Goal: Task Accomplishment & Management: Use online tool/utility

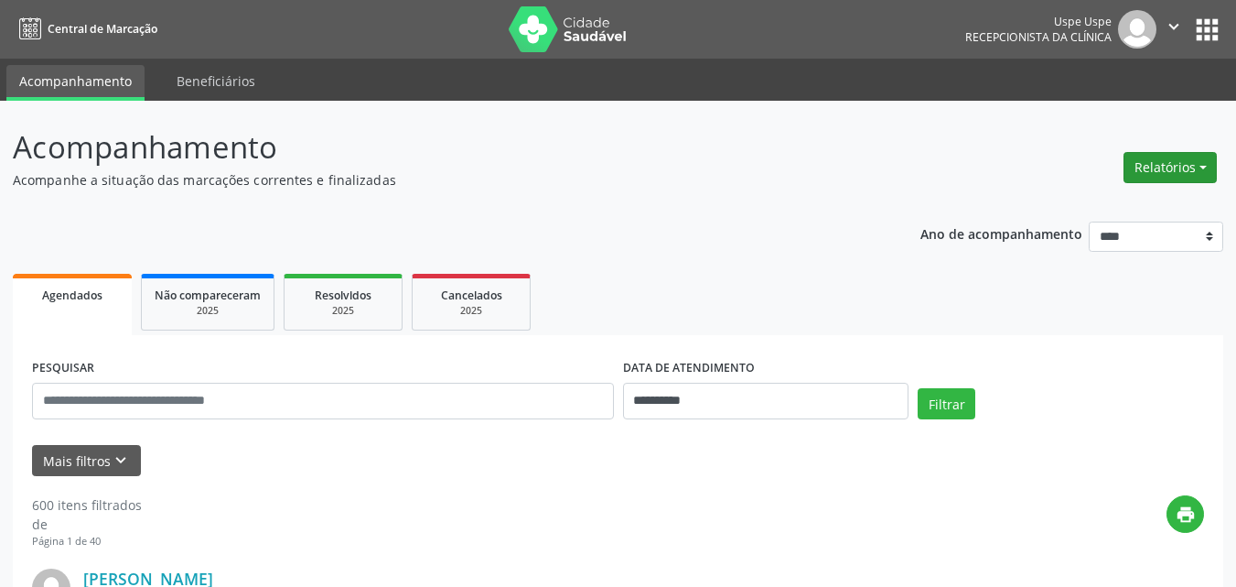
click at [1203, 165] on button "Relatórios" at bounding box center [1170, 167] width 93 height 31
click at [1091, 205] on link "Agendamentos" at bounding box center [1117, 207] width 197 height 26
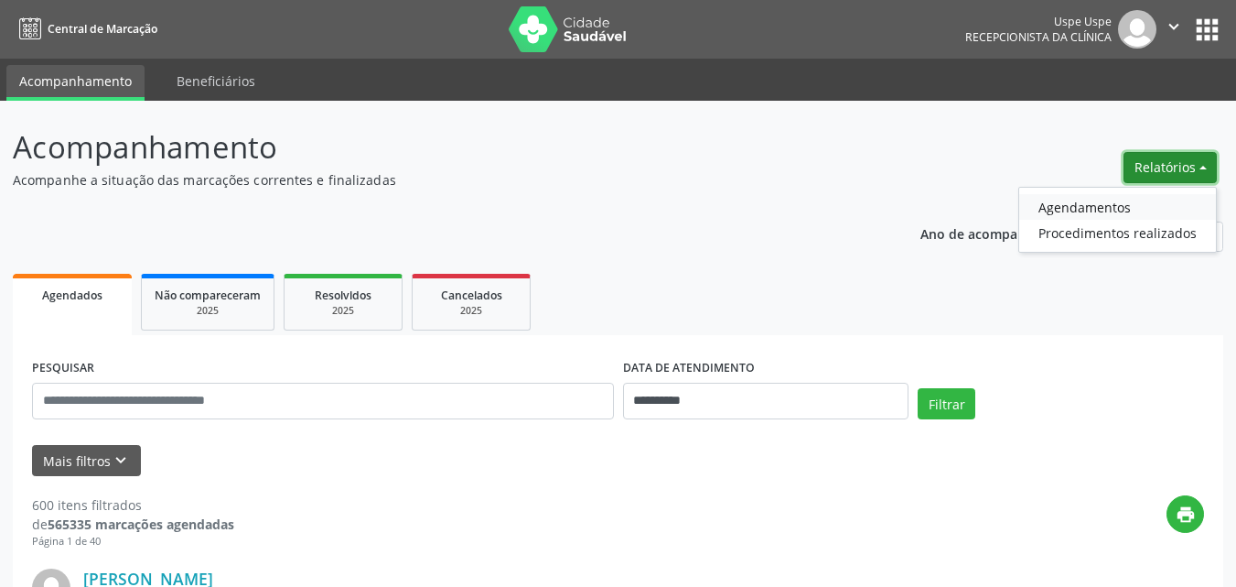
select select "*"
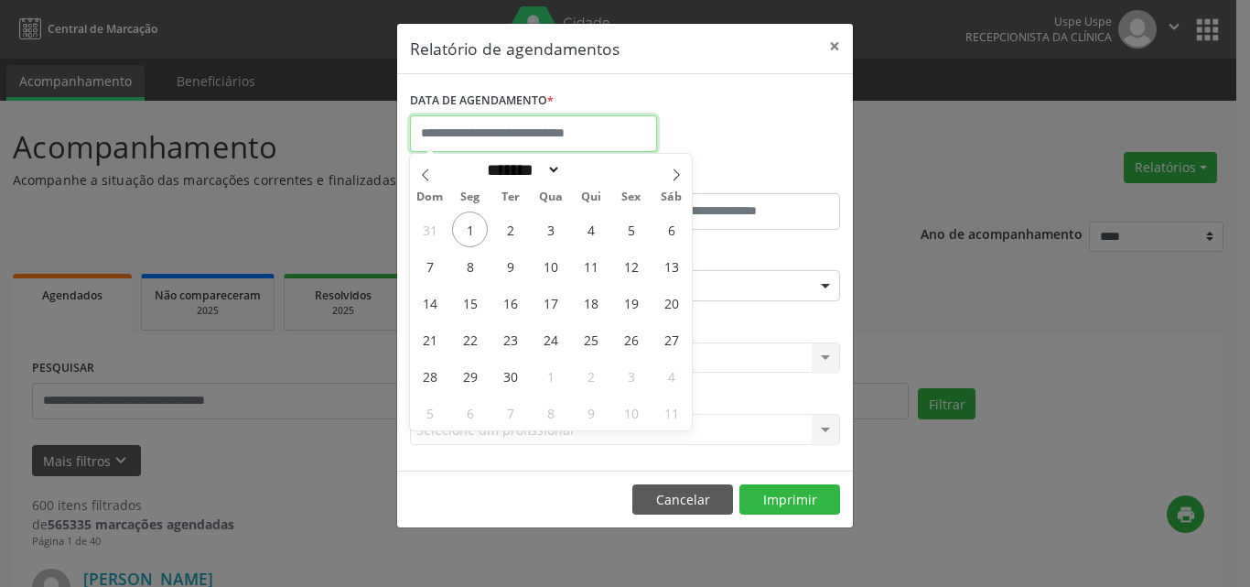
click at [533, 137] on input "text" at bounding box center [533, 133] width 247 height 37
click at [476, 228] on span "1" at bounding box center [470, 229] width 36 height 36
type input "**********"
click at [476, 228] on span "1" at bounding box center [470, 229] width 36 height 36
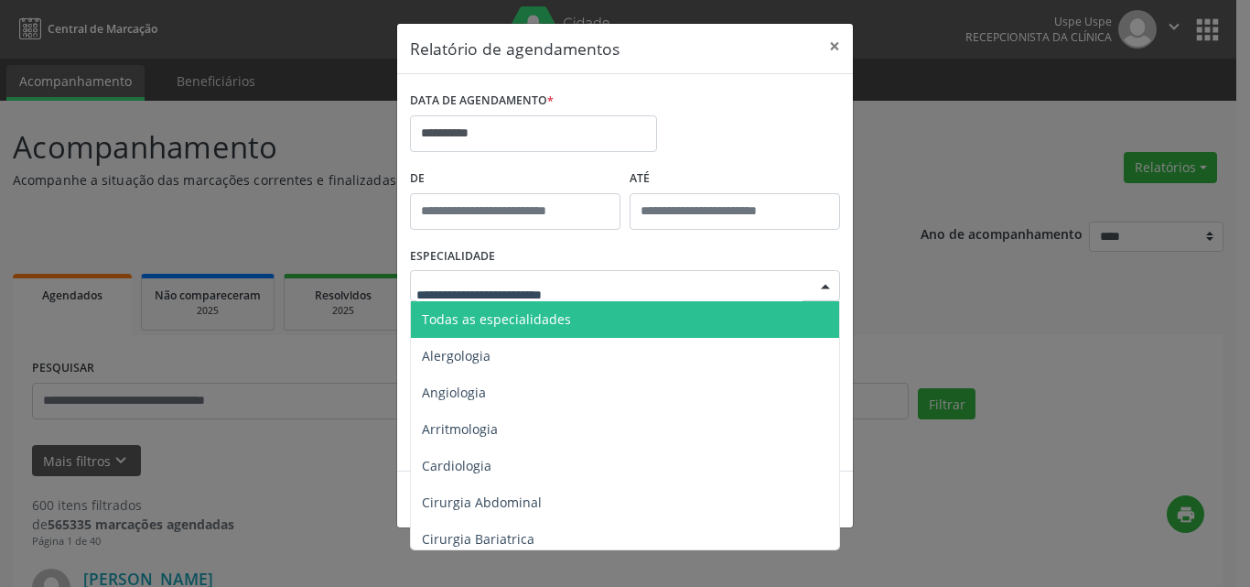
click at [464, 314] on span "Todas as especialidades" at bounding box center [496, 318] width 149 height 17
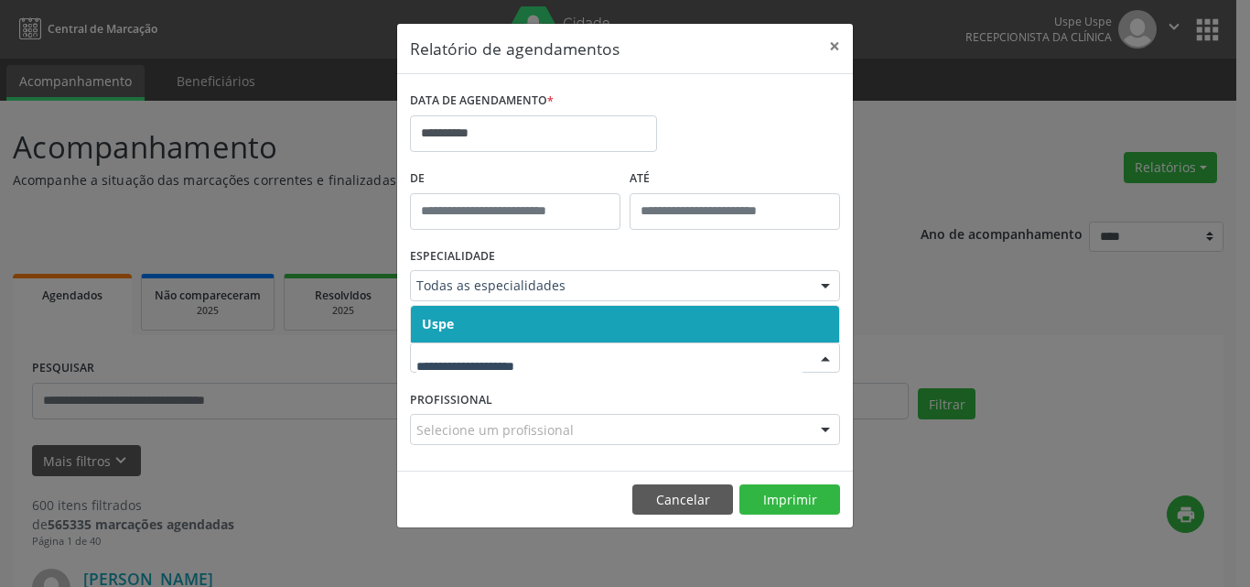
click at [450, 317] on span "Uspe" at bounding box center [438, 323] width 32 height 17
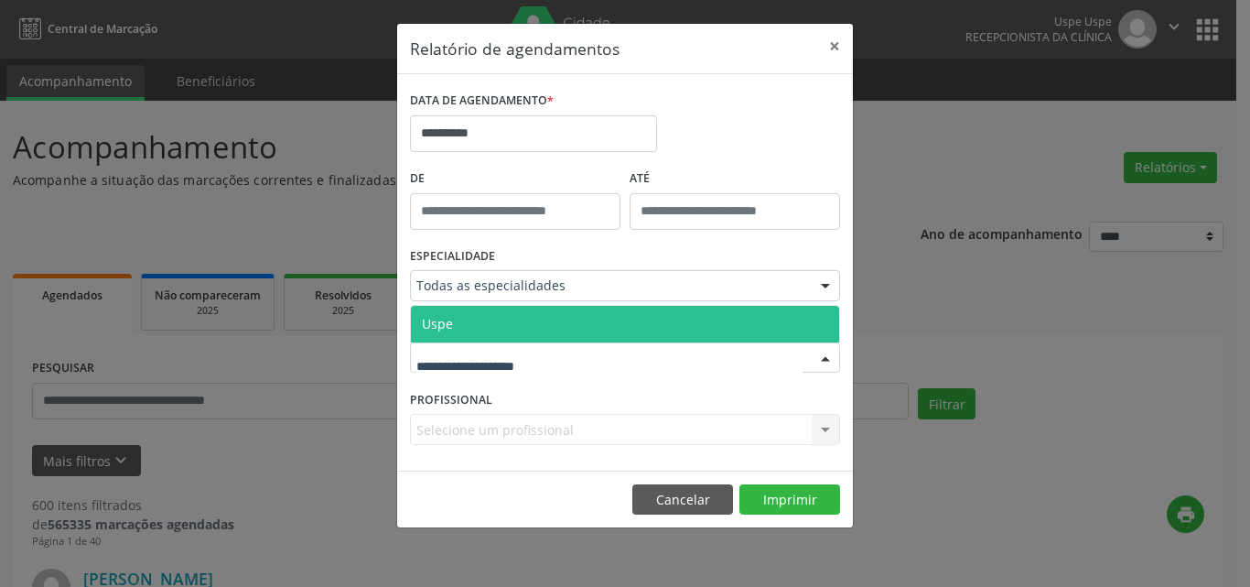
click at [464, 330] on span "Uspe" at bounding box center [625, 324] width 428 height 37
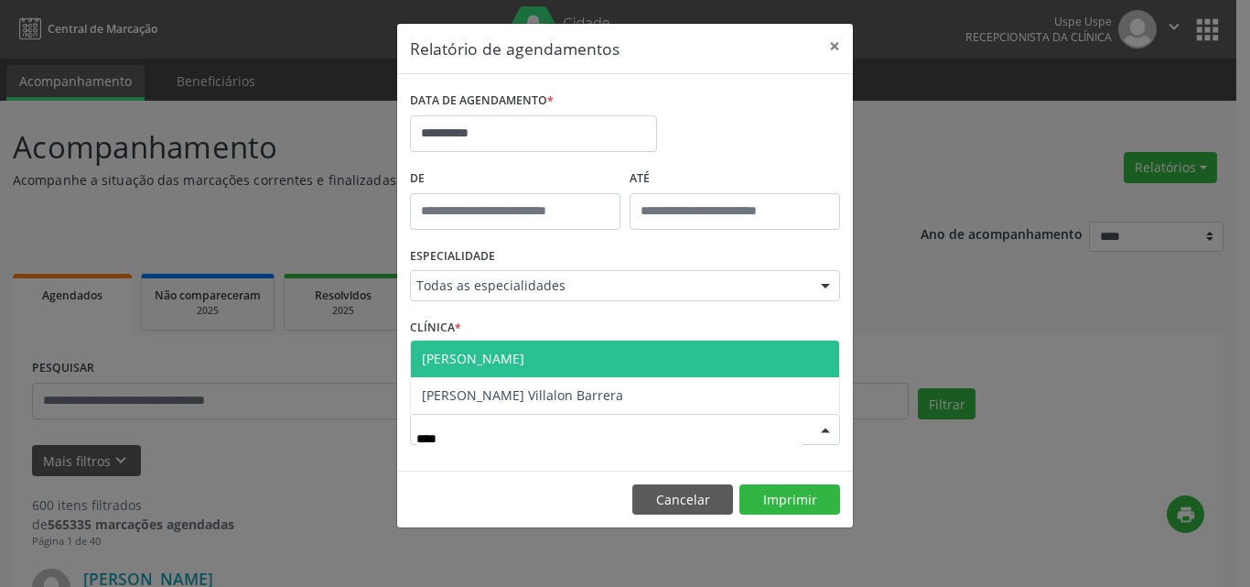
type input "*****"
click at [546, 357] on span "[PERSON_NAME]" at bounding box center [625, 358] width 428 height 37
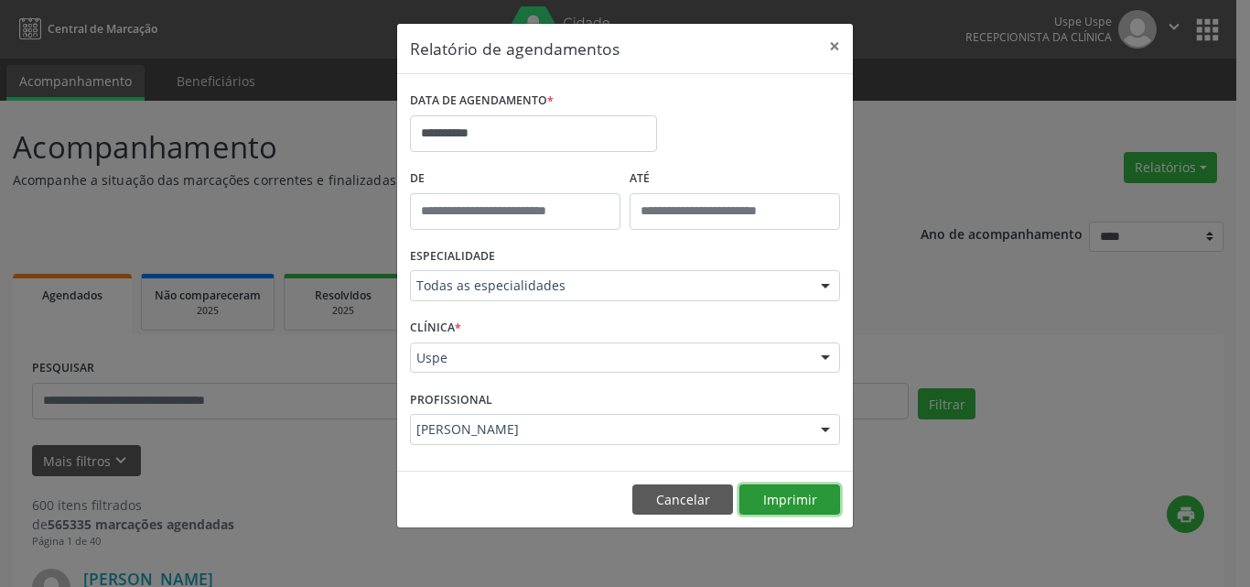
click at [785, 491] on button "Imprimir" at bounding box center [789, 499] width 101 height 31
